Goal: Task Accomplishment & Management: Manage account settings

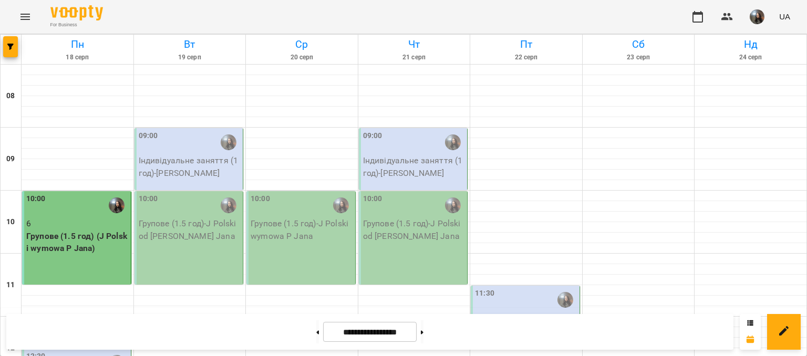
scroll to position [210, 0]
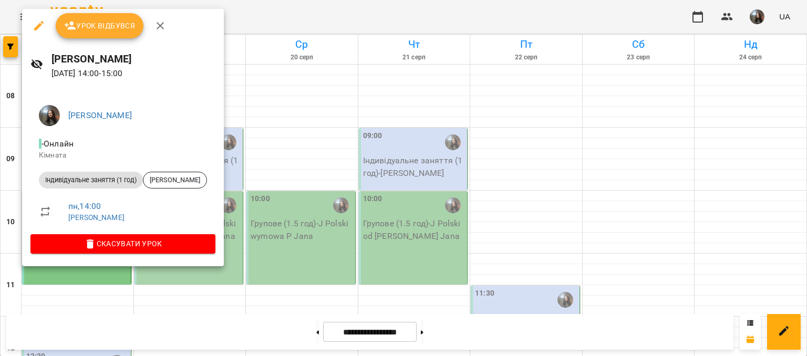
click at [85, 35] on button "Урок відбувся" at bounding box center [100, 25] width 88 height 25
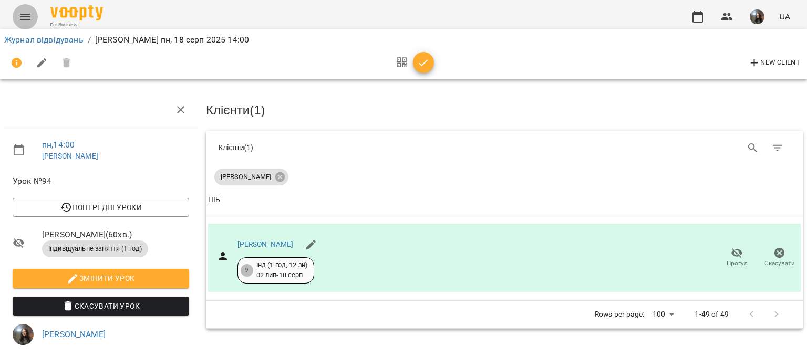
click at [18, 12] on button "Menu" at bounding box center [25, 16] width 25 height 25
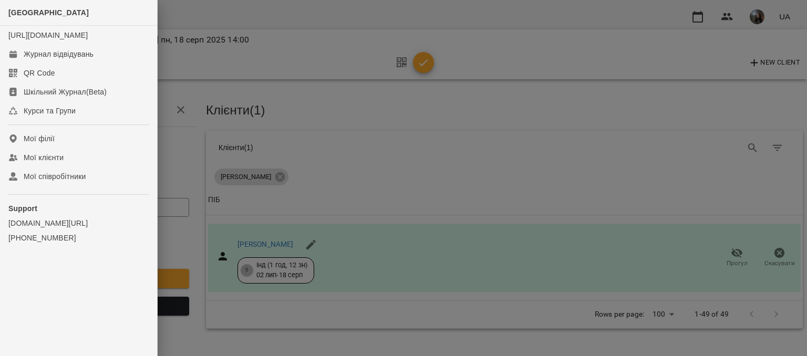
click at [210, 17] on div at bounding box center [403, 178] width 807 height 356
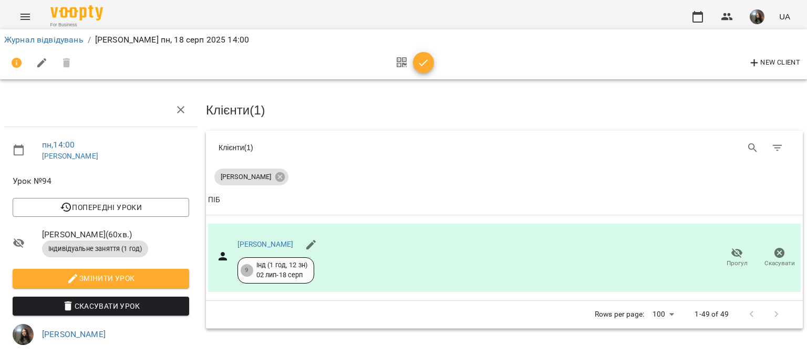
click at [43, 45] on li "Журнал відвідувань" at bounding box center [43, 40] width 79 height 13
click at [45, 38] on link "Журнал відвідувань" at bounding box center [43, 40] width 79 height 10
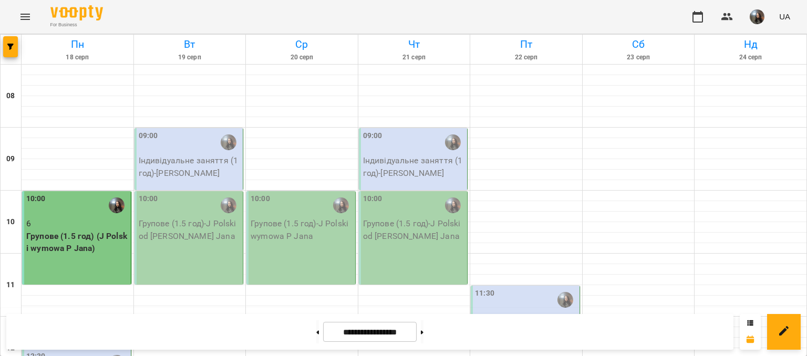
scroll to position [158, 0]
click at [53, 351] on div "12:30" at bounding box center [77, 363] width 102 height 24
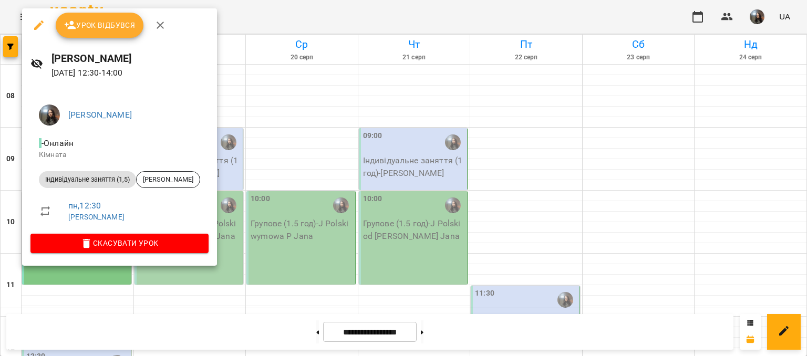
click at [188, 237] on span "Скасувати Урок" at bounding box center [119, 243] width 161 height 13
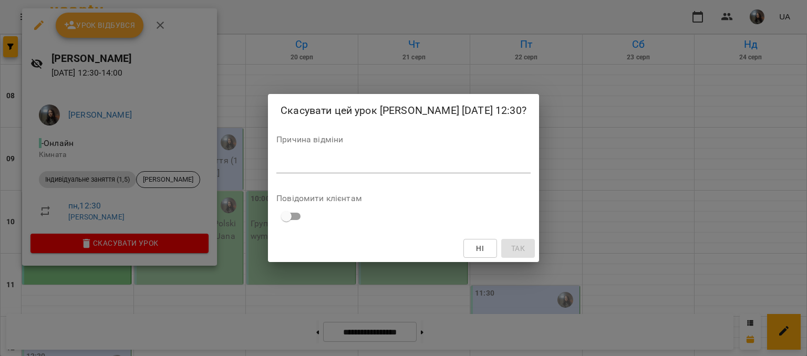
click at [279, 170] on textarea at bounding box center [403, 165] width 254 height 10
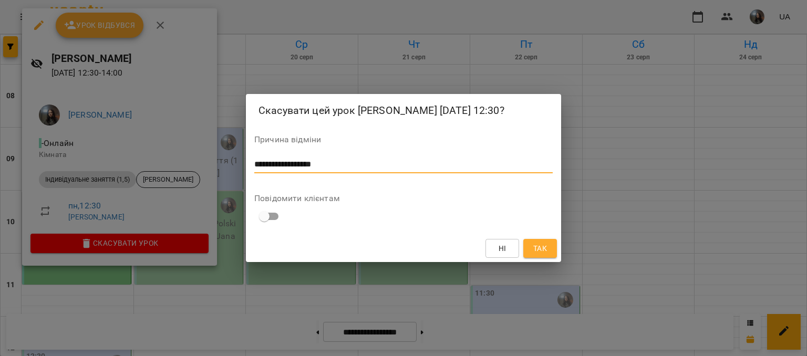
type textarea "**********"
click at [547, 255] on span "Так" at bounding box center [540, 248] width 17 height 13
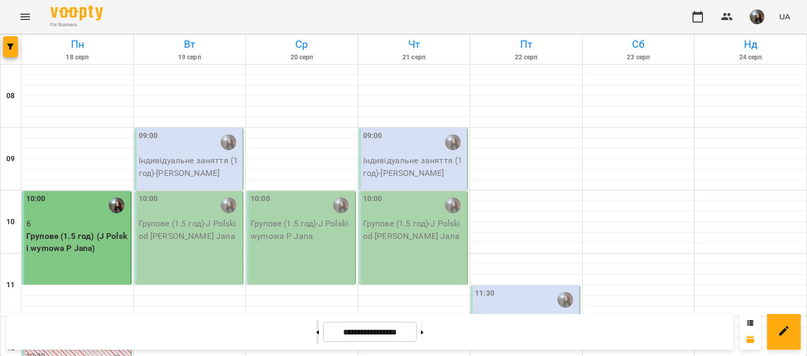
click at [316, 324] on button at bounding box center [317, 331] width 3 height 23
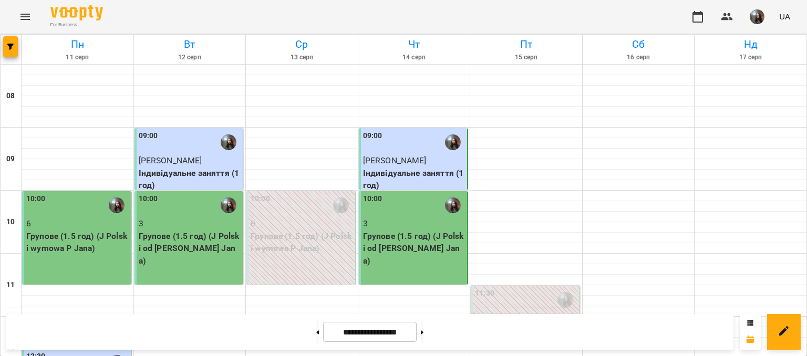
scroll to position [596, 0]
click at [423, 335] on button at bounding box center [422, 331] width 3 height 23
type input "**********"
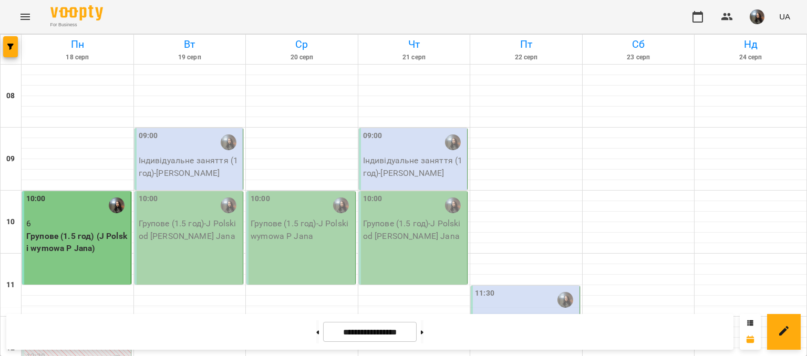
scroll to position [158, 0]
